Goal: Task Accomplishment & Management: Use online tool/utility

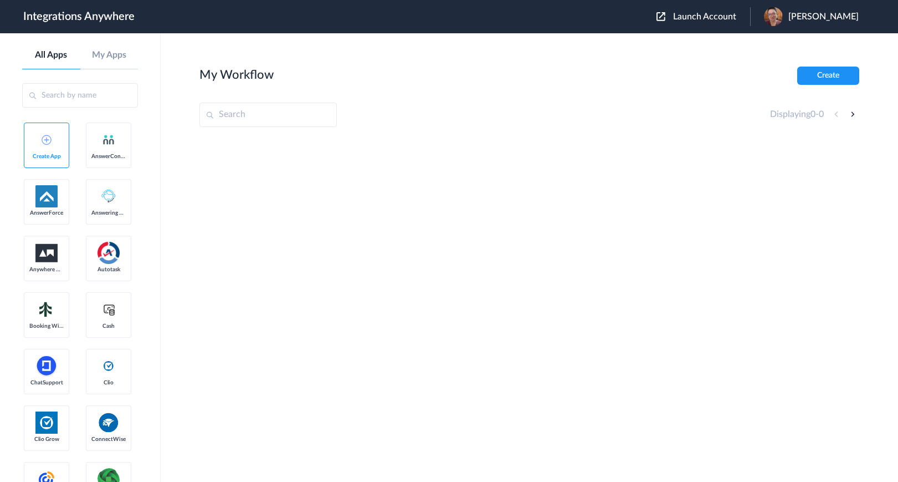
click at [729, 23] on div "Launch Account [PERSON_NAME] My Account Logout" at bounding box center [763, 16] width 213 height 19
click at [729, 19] on span "Launch Account" at bounding box center [704, 16] width 63 height 9
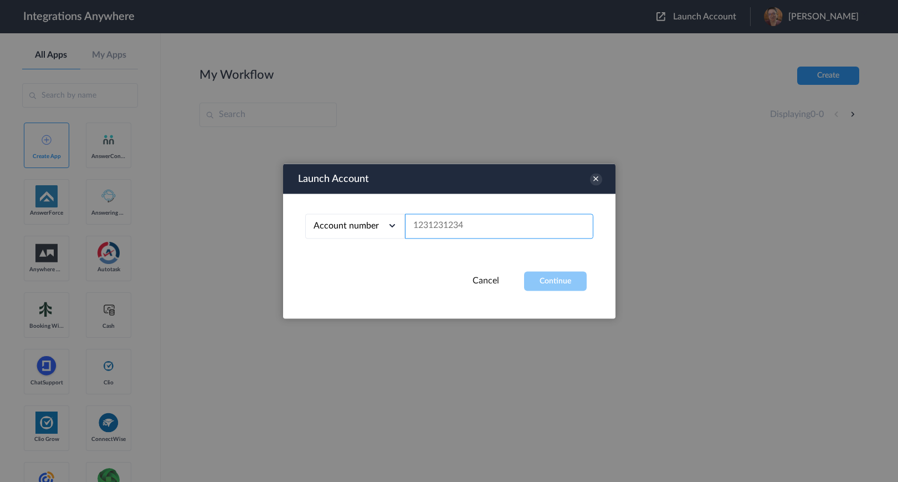
click at [448, 228] on input "text" at bounding box center [499, 225] width 188 height 25
paste input "3029856951"
type input "3029856951"
click at [555, 289] on button "Continue" at bounding box center [555, 280] width 63 height 19
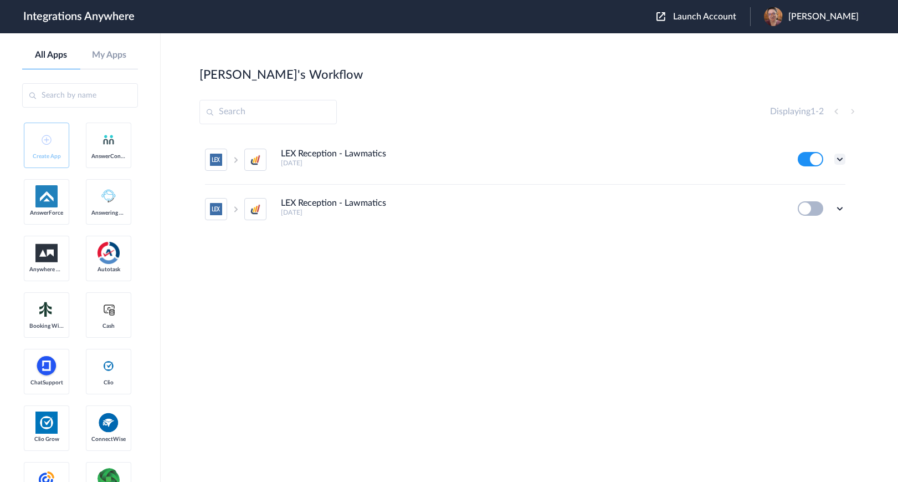
click at [837, 161] on icon at bounding box center [840, 159] width 11 height 11
click at [833, 181] on li "Edit" at bounding box center [810, 185] width 72 height 21
click at [839, 160] on icon at bounding box center [840, 159] width 11 height 11
click at [829, 198] on li "Task history" at bounding box center [810, 205] width 72 height 21
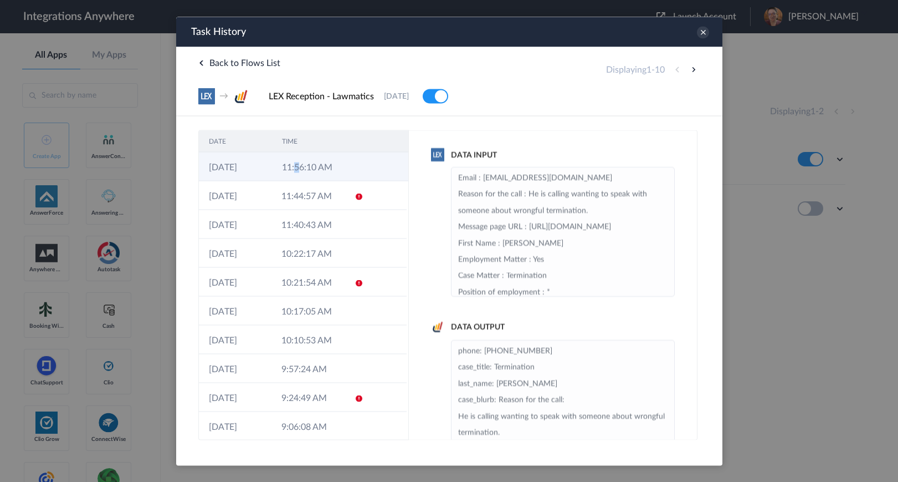
click at [294, 160] on td "11:56:10 AM" at bounding box center [308, 166] width 73 height 29
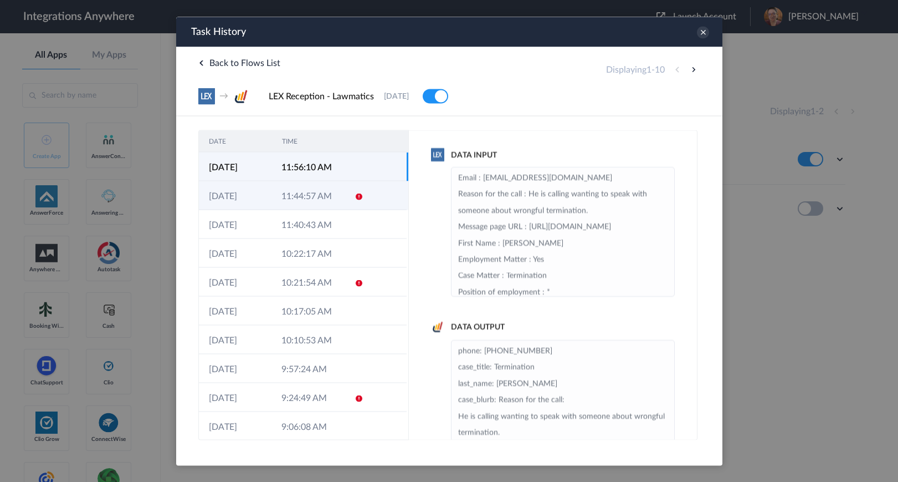
click at [298, 186] on td "11:44:57 AM" at bounding box center [307, 195] width 73 height 29
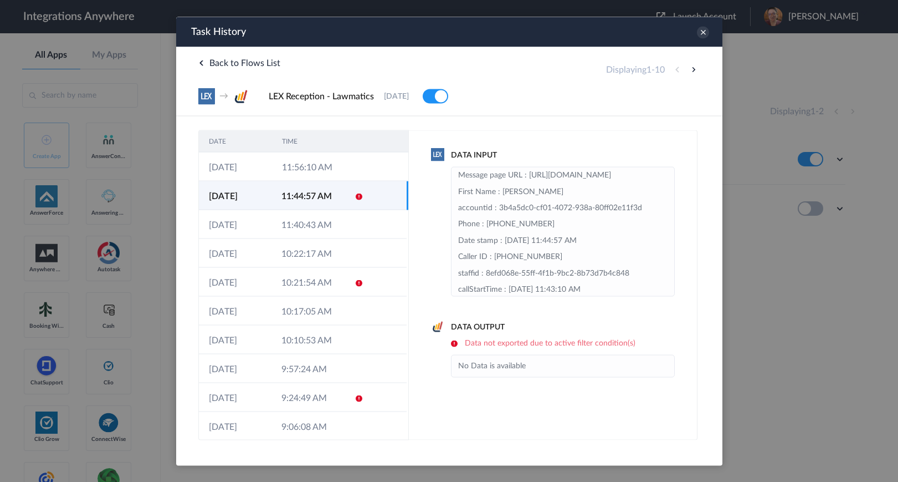
scroll to position [74, 0]
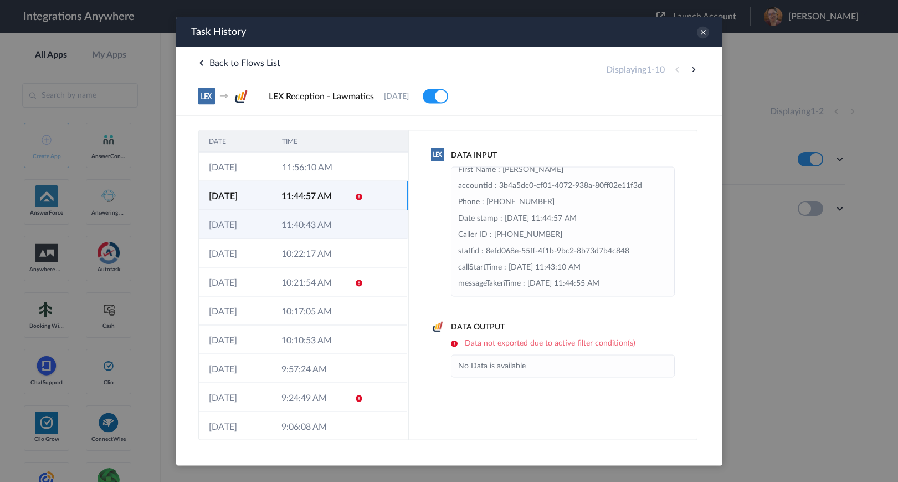
click at [323, 235] on td "11:40:43 AM" at bounding box center [307, 223] width 73 height 29
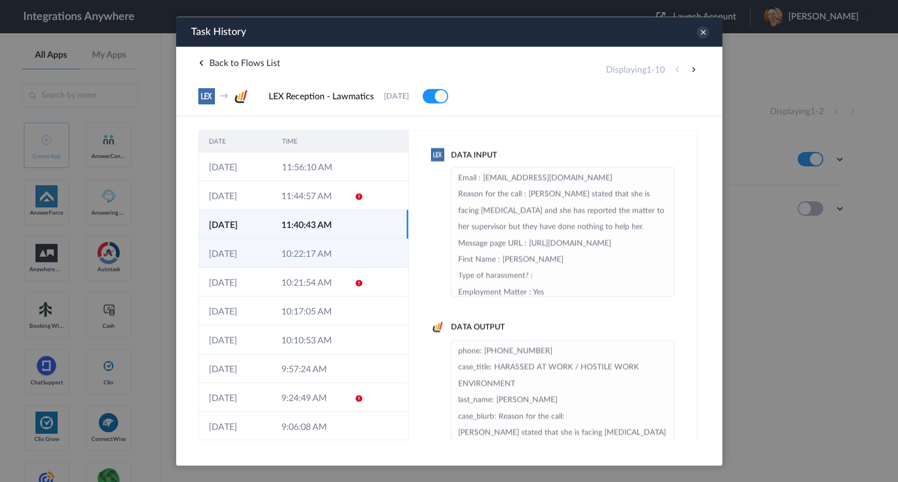
click at [296, 254] on td "10:22:17 AM" at bounding box center [307, 252] width 73 height 29
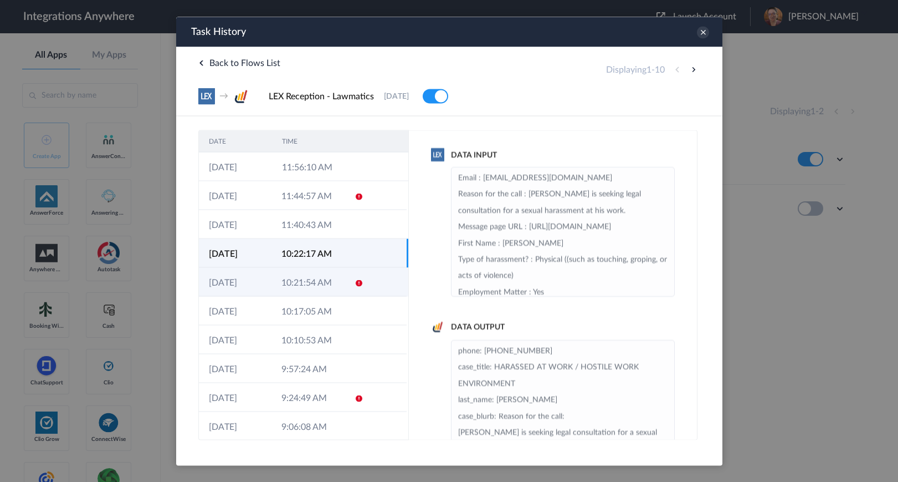
click at [302, 274] on td "10:21:54 AM" at bounding box center [307, 281] width 73 height 29
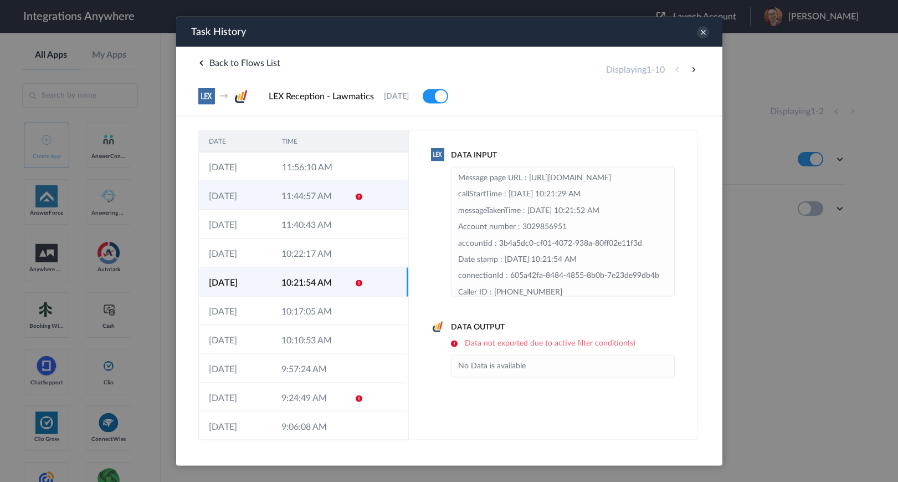
click at [305, 204] on td "11:44:57 AM" at bounding box center [307, 195] width 73 height 29
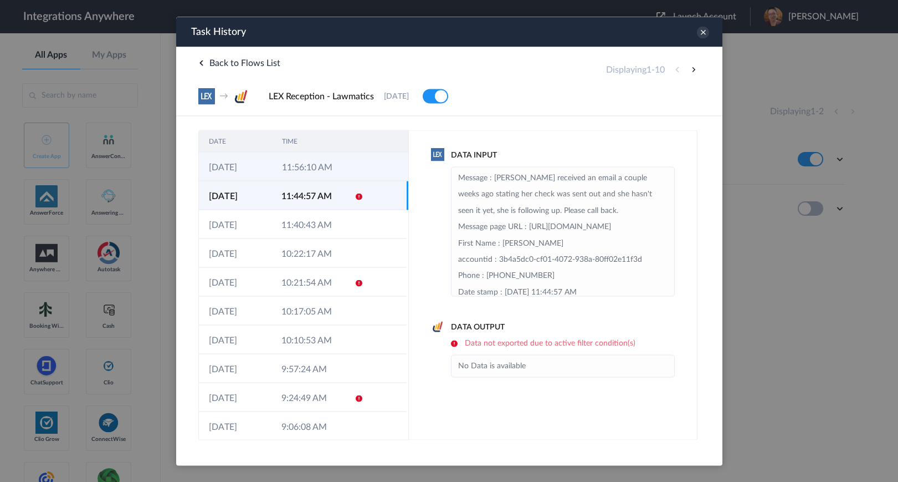
click at [316, 165] on td "11:56:10 AM" at bounding box center [308, 166] width 73 height 29
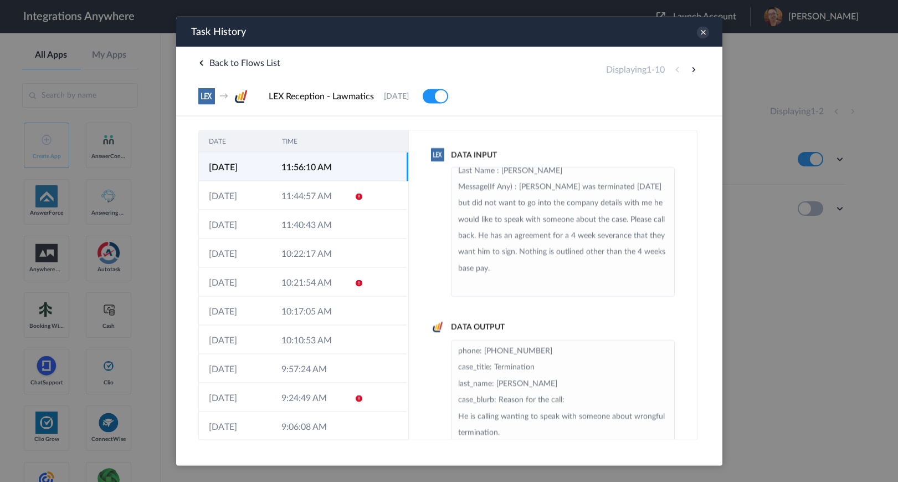
scroll to position [591, 0]
click at [104, 266] on div at bounding box center [449, 241] width 898 height 482
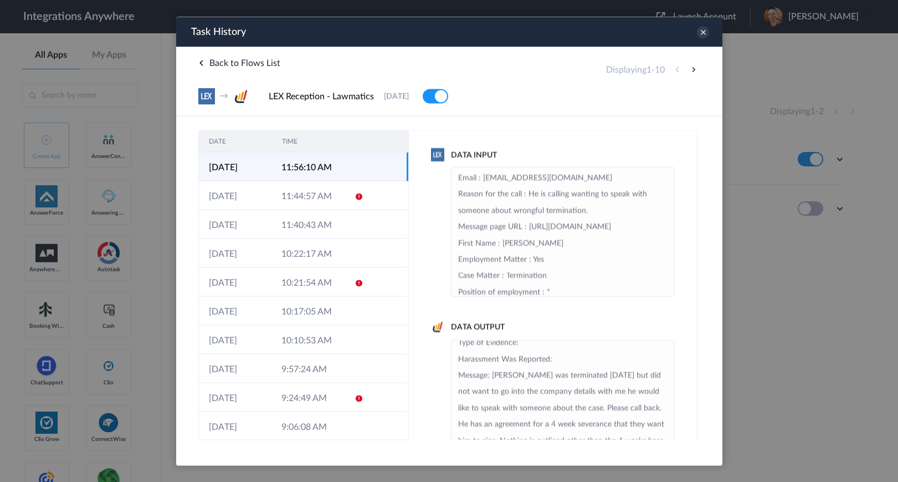
scroll to position [285, 0]
click at [116, 238] on div at bounding box center [449, 241] width 898 height 482
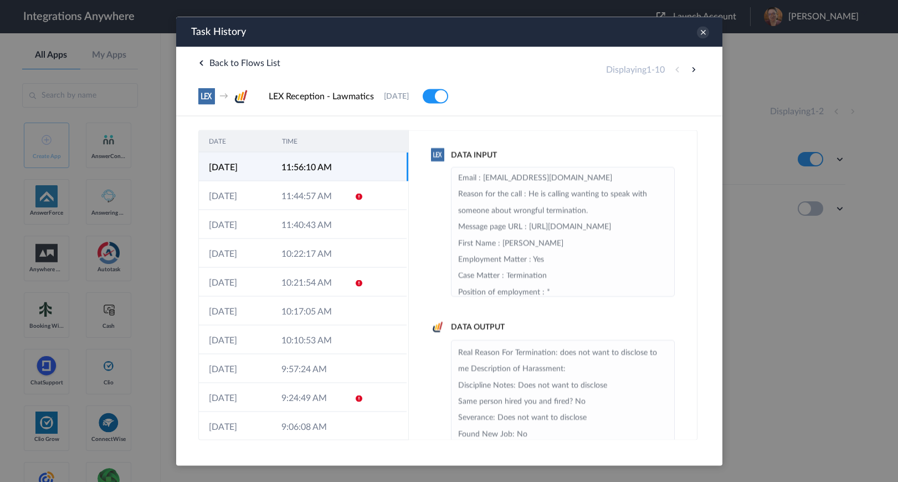
click at [530, 403] on li "phone: [PHONE_NUMBER] case_title: Termination last_name: [PERSON_NAME] case_blu…" at bounding box center [562, 417] width 209 height 472
click at [483, 416] on li "phone: [PHONE_NUMBER] case_title: Termination last_name: [PERSON_NAME] case_blu…" at bounding box center [562, 417] width 209 height 472
drag, startPoint x: 479, startPoint y: 371, endPoint x: 568, endPoint y: 370, distance: 88.7
click at [568, 370] on li "phone: [PHONE_NUMBER] case_title: Termination last_name: [PERSON_NAME] case_blu…" at bounding box center [562, 417] width 209 height 472
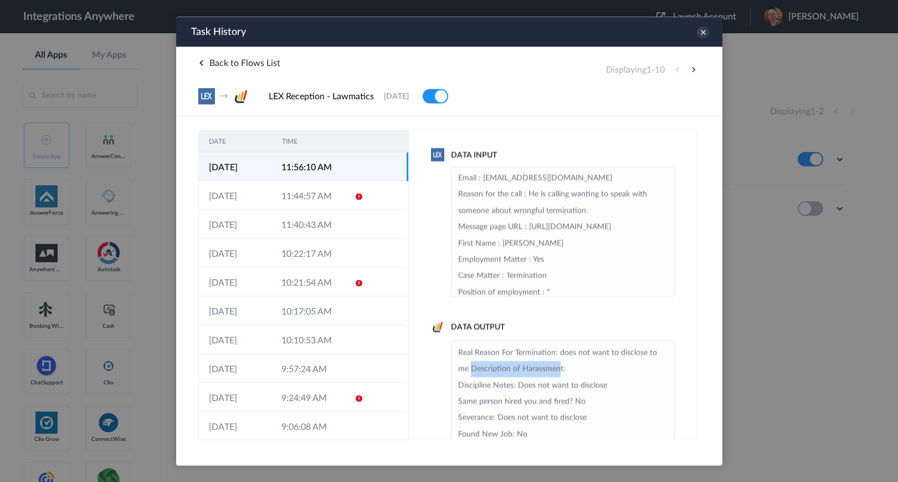
copy li "Description of Harassmen"
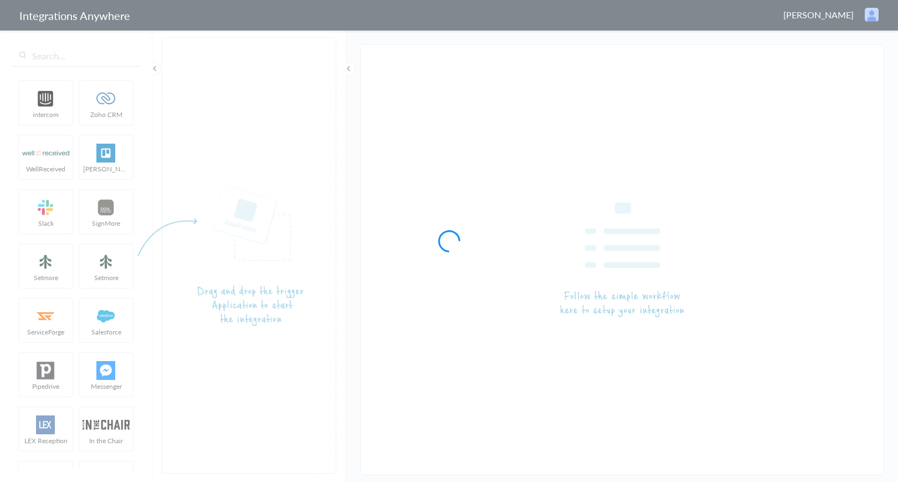
type input "LEX Reception - Lawmatics"
